Goal: Unclear

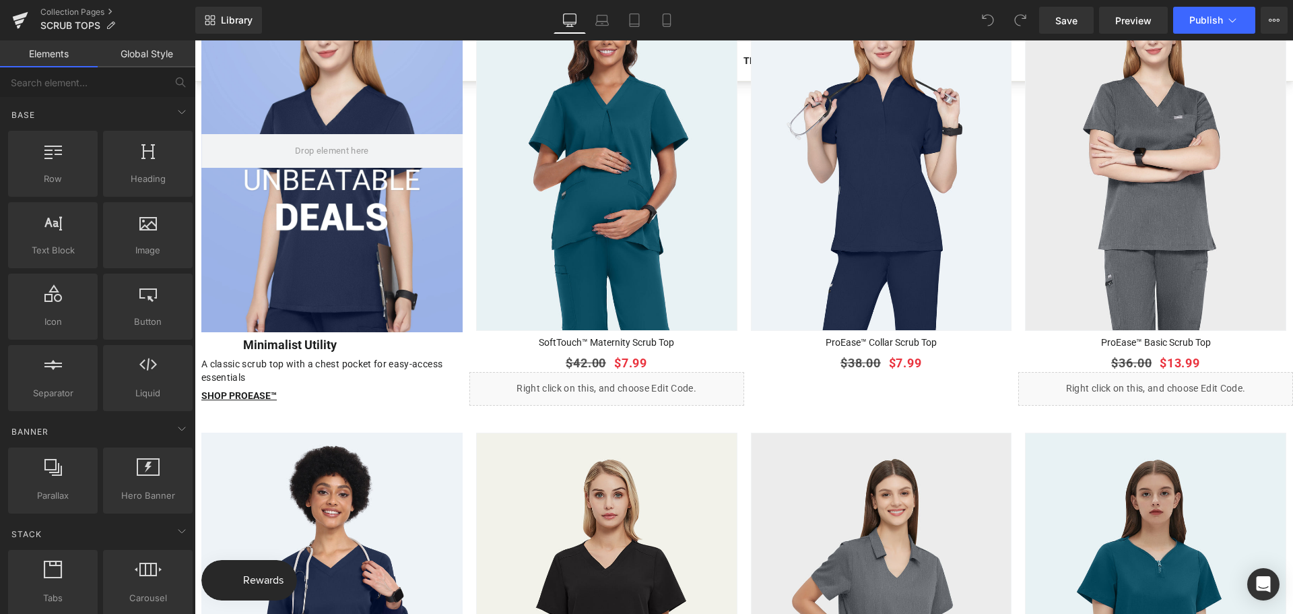
scroll to position [1213, 0]
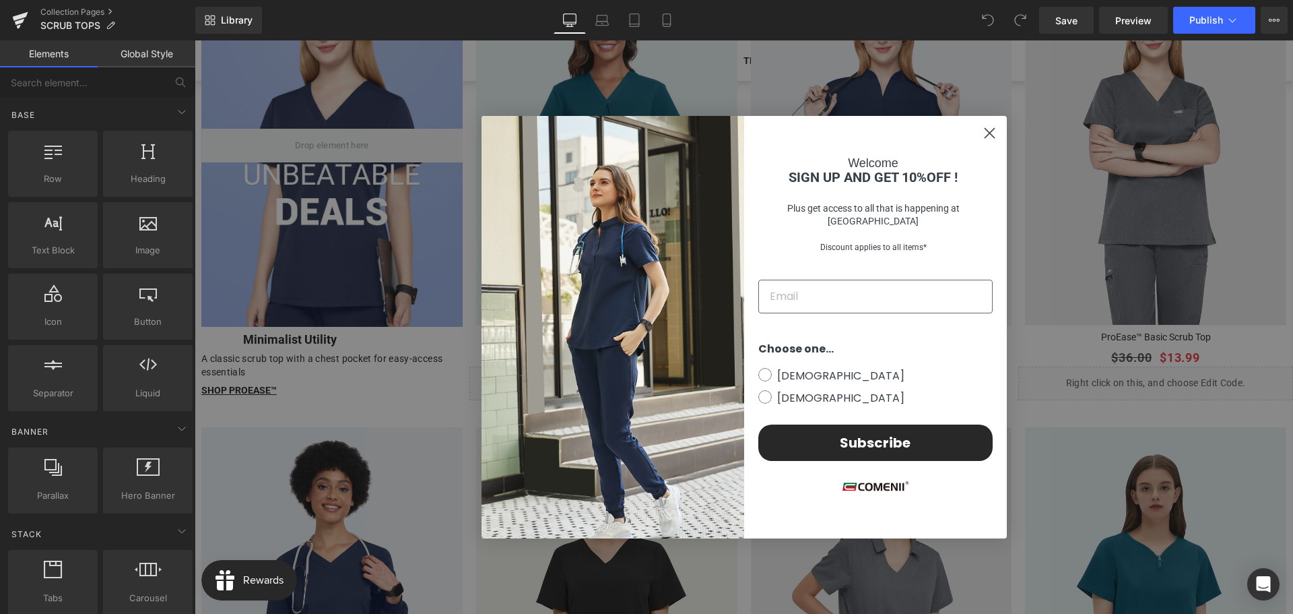
click at [987, 169] on h4 "Welcome" at bounding box center [874, 163] width 238 height 12
click at [980, 129] on circle "Close dialog" at bounding box center [989, 133] width 22 height 22
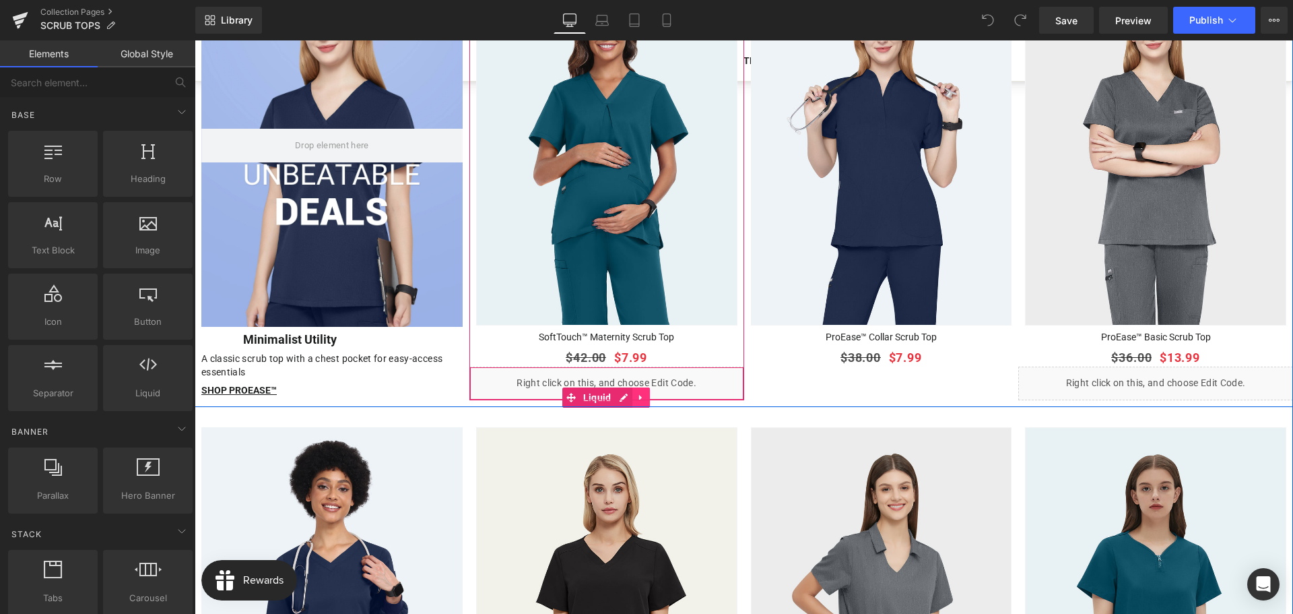
click at [637, 392] on icon at bounding box center [641, 397] width 9 height 10
click at [633, 393] on icon at bounding box center [632, 397] width 9 height 9
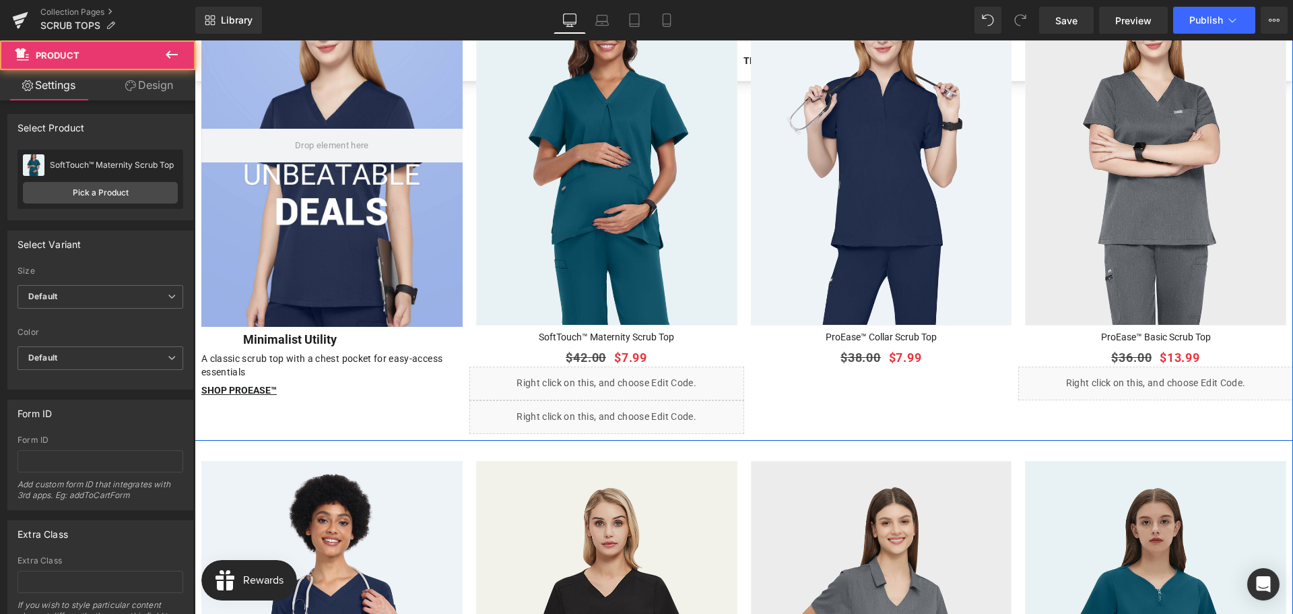
drag, startPoint x: 567, startPoint y: 424, endPoint x: 809, endPoint y: 374, distance: 247.1
click at [818, 371] on div "Hero Banner Row Minimalist Utility Heading A classic scrub top with a chest poc…" at bounding box center [744, 192] width 1099 height 498
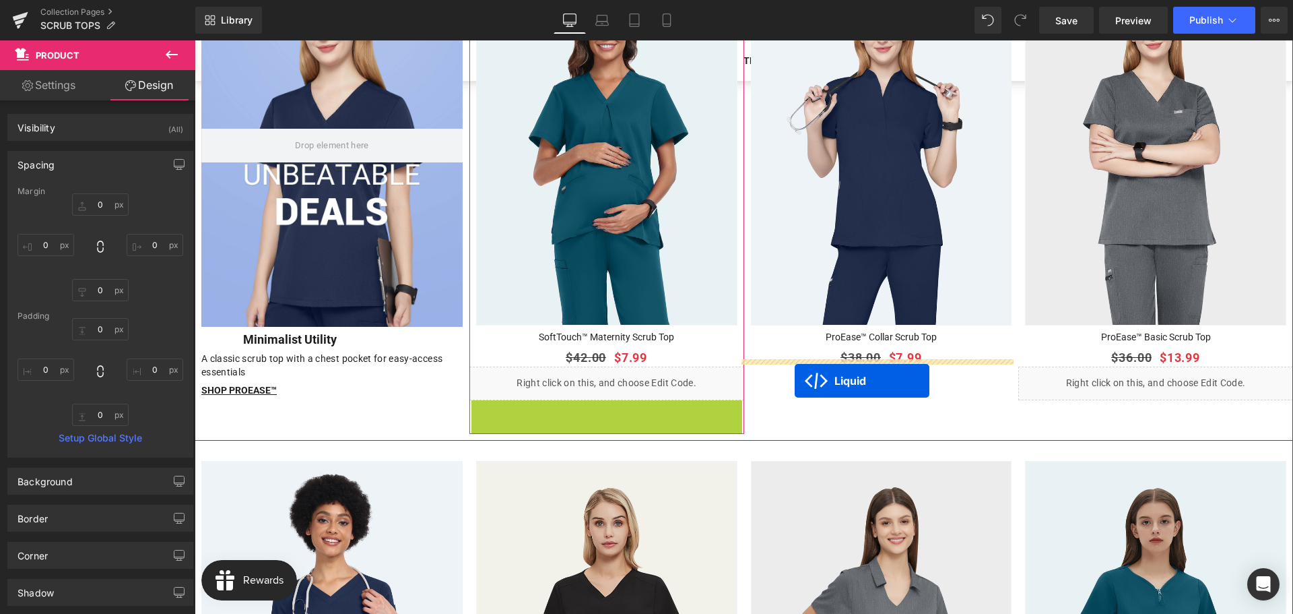
drag, startPoint x: 571, startPoint y: 420, endPoint x: 795, endPoint y: 381, distance: 227.0
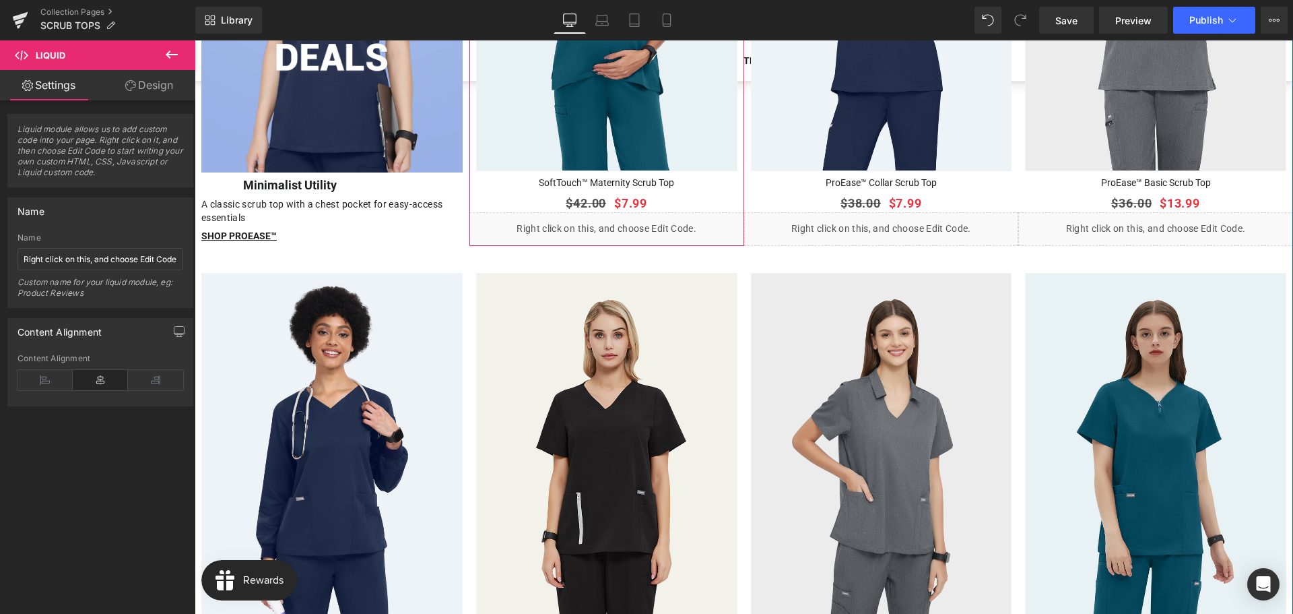
scroll to position [1280, 0]
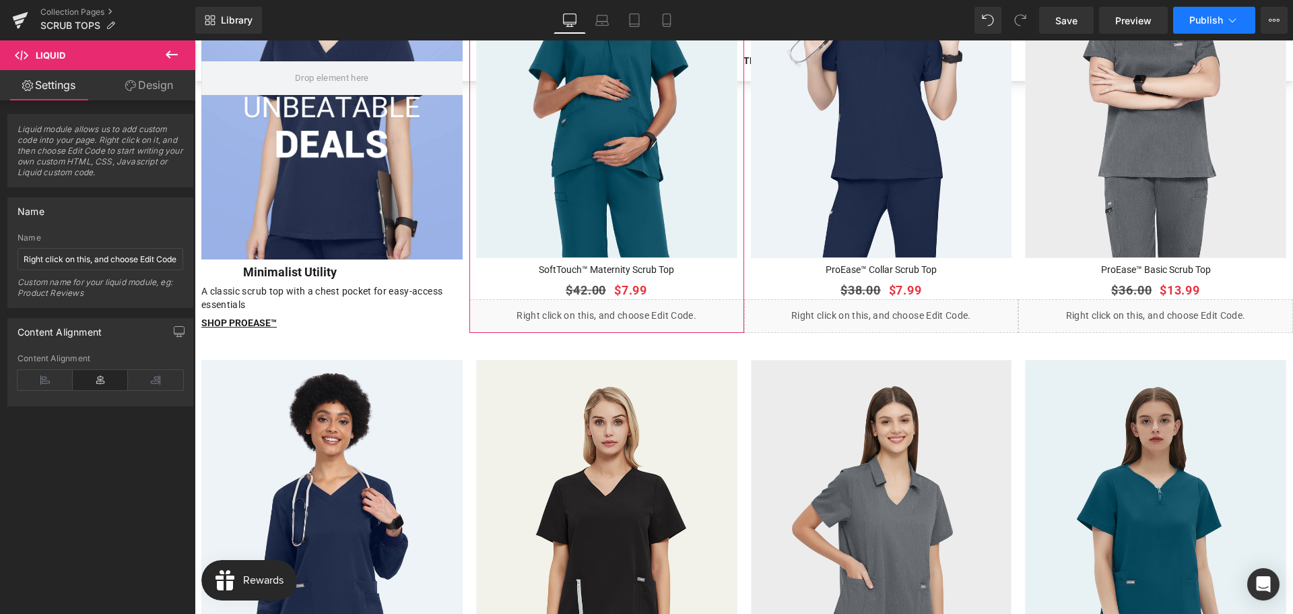
click at [1188, 18] on button "Publish" at bounding box center [1215, 20] width 82 height 27
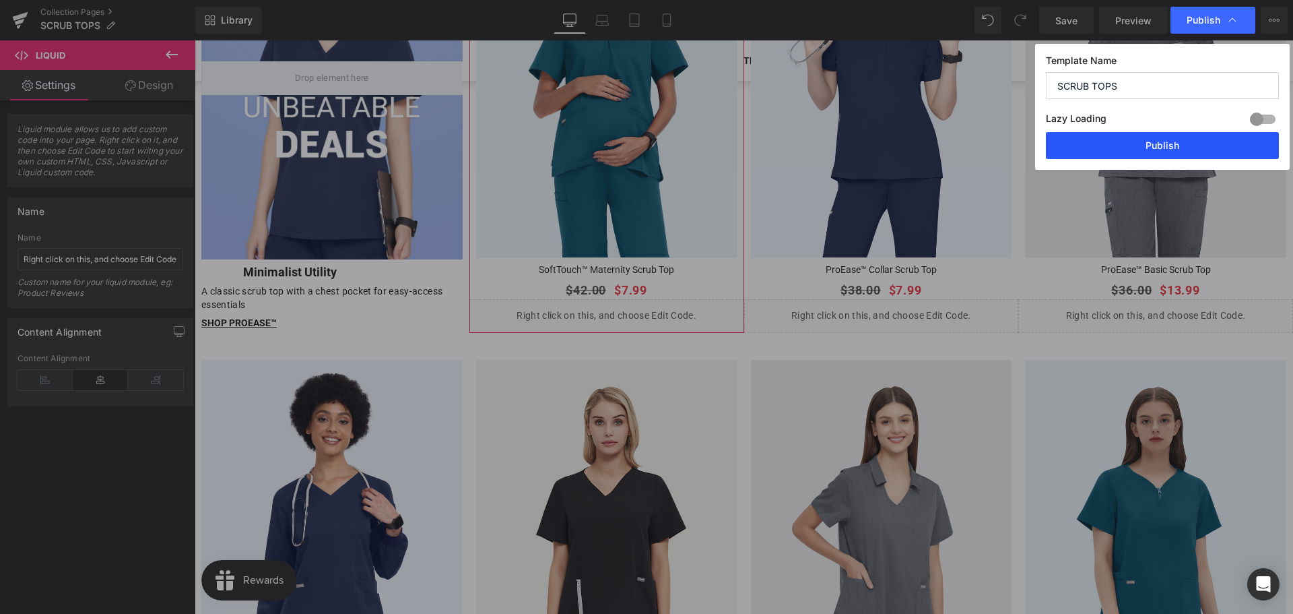
click at [1163, 156] on button "Publish" at bounding box center [1162, 145] width 233 height 27
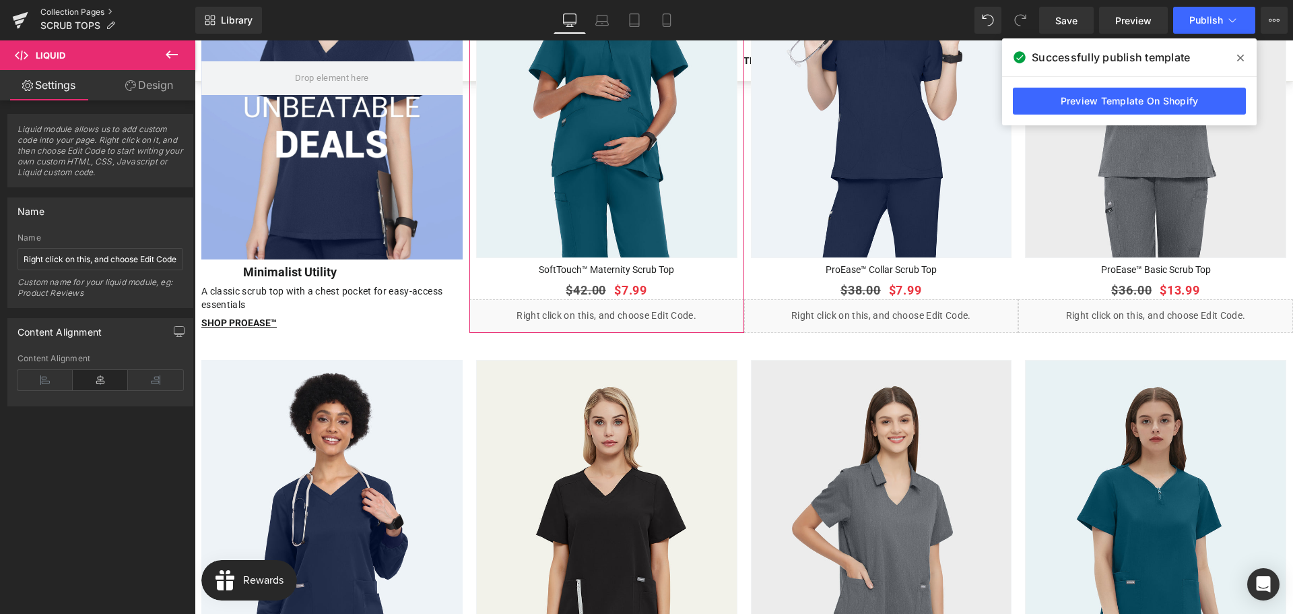
drag, startPoint x: 61, startPoint y: 9, endPoint x: 86, endPoint y: 13, distance: 25.2
click at [61, 9] on link "Collection Pages" at bounding box center [117, 12] width 155 height 11
